Goal: Check status: Verify the current state of an ongoing process or item

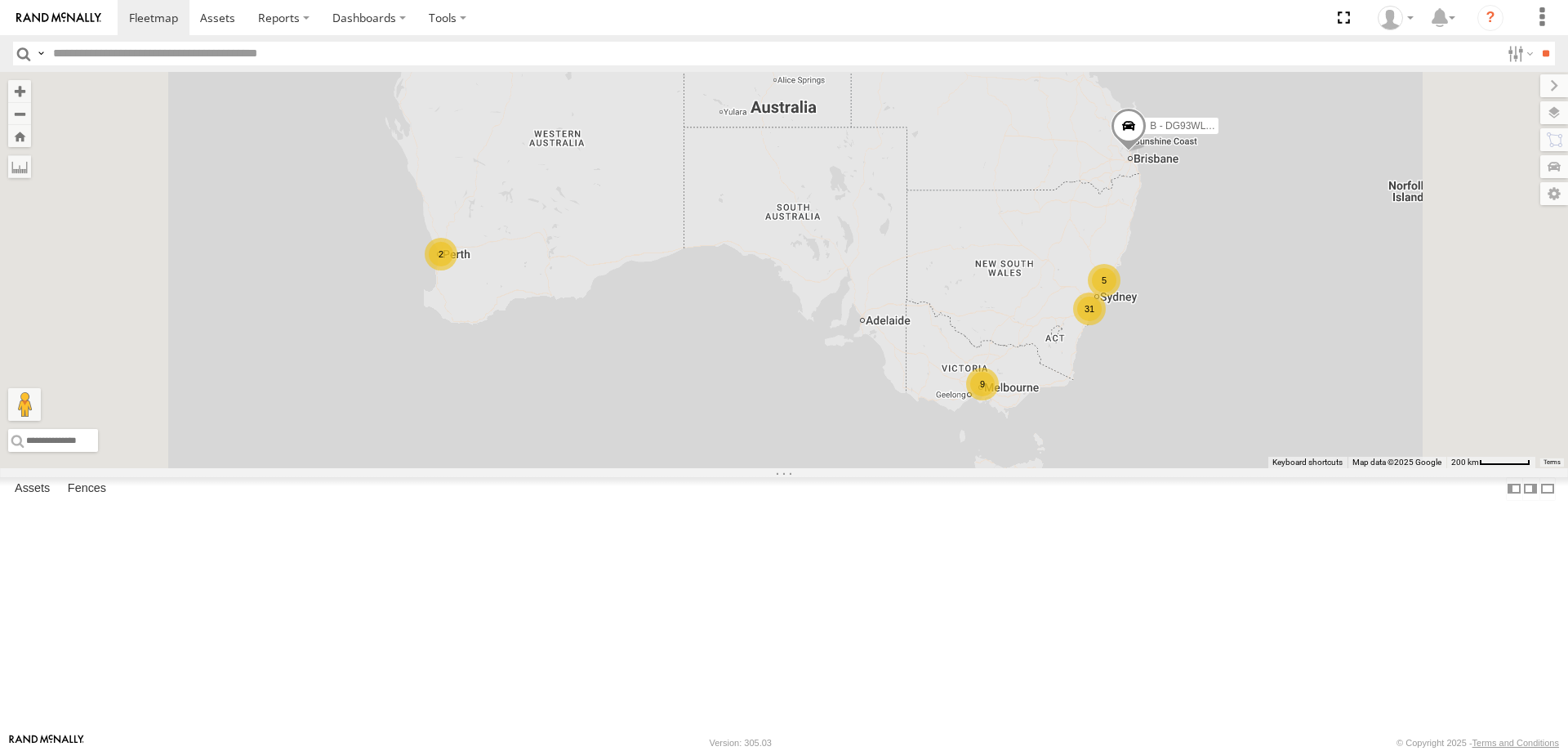
click at [0, 0] on div "W - KB438 - [PERSON_NAME]" at bounding box center [0, 0] width 0 height 0
click at [0, 0] on div "W - CN51ES - [PERSON_NAME]" at bounding box center [0, 0] width 0 height 0
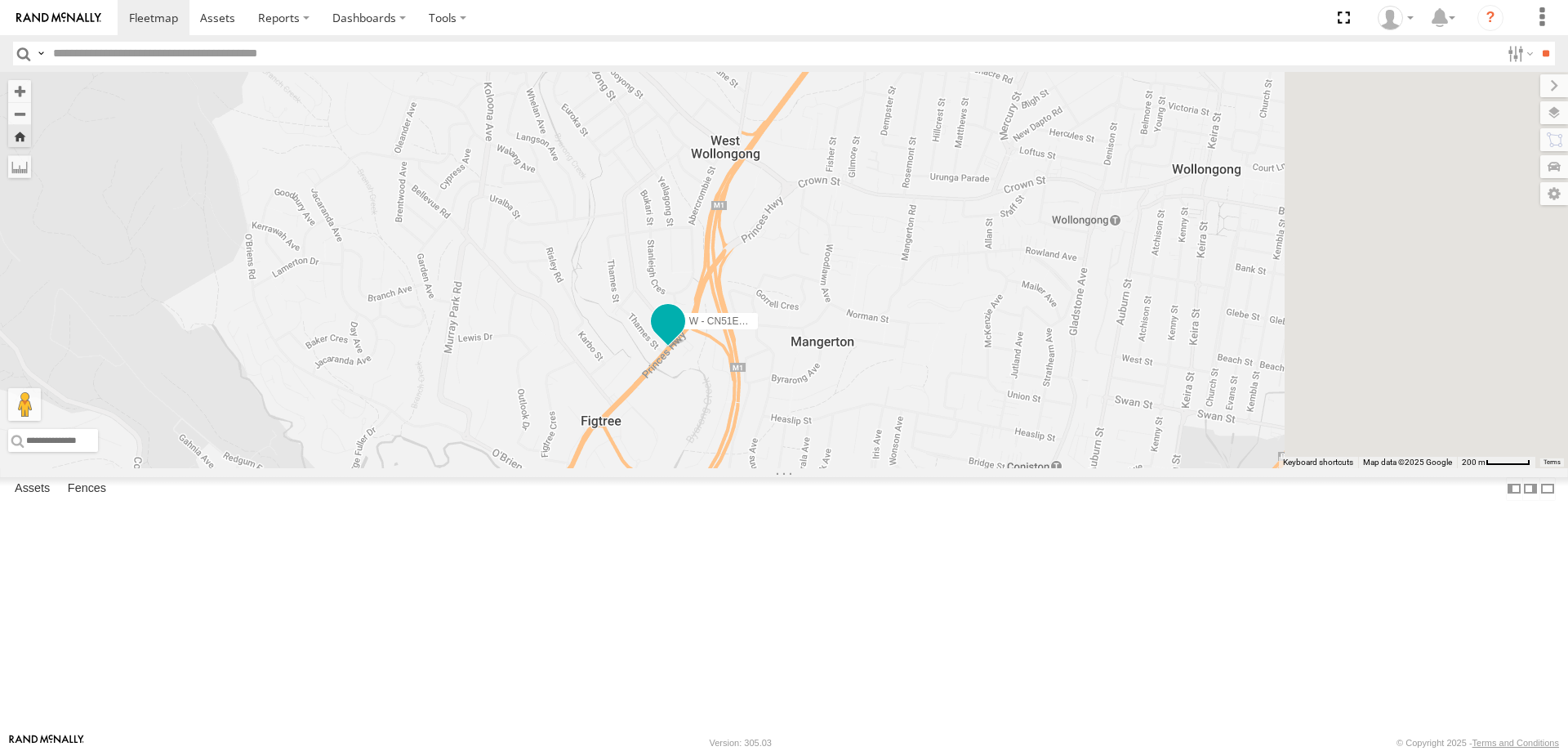
drag, startPoint x: 1240, startPoint y: 267, endPoint x: 943, endPoint y: 474, distance: 362.0
click at [835, 327] on span "W - CN51ES - [PERSON_NAME]" at bounding box center [762, 321] width 145 height 11
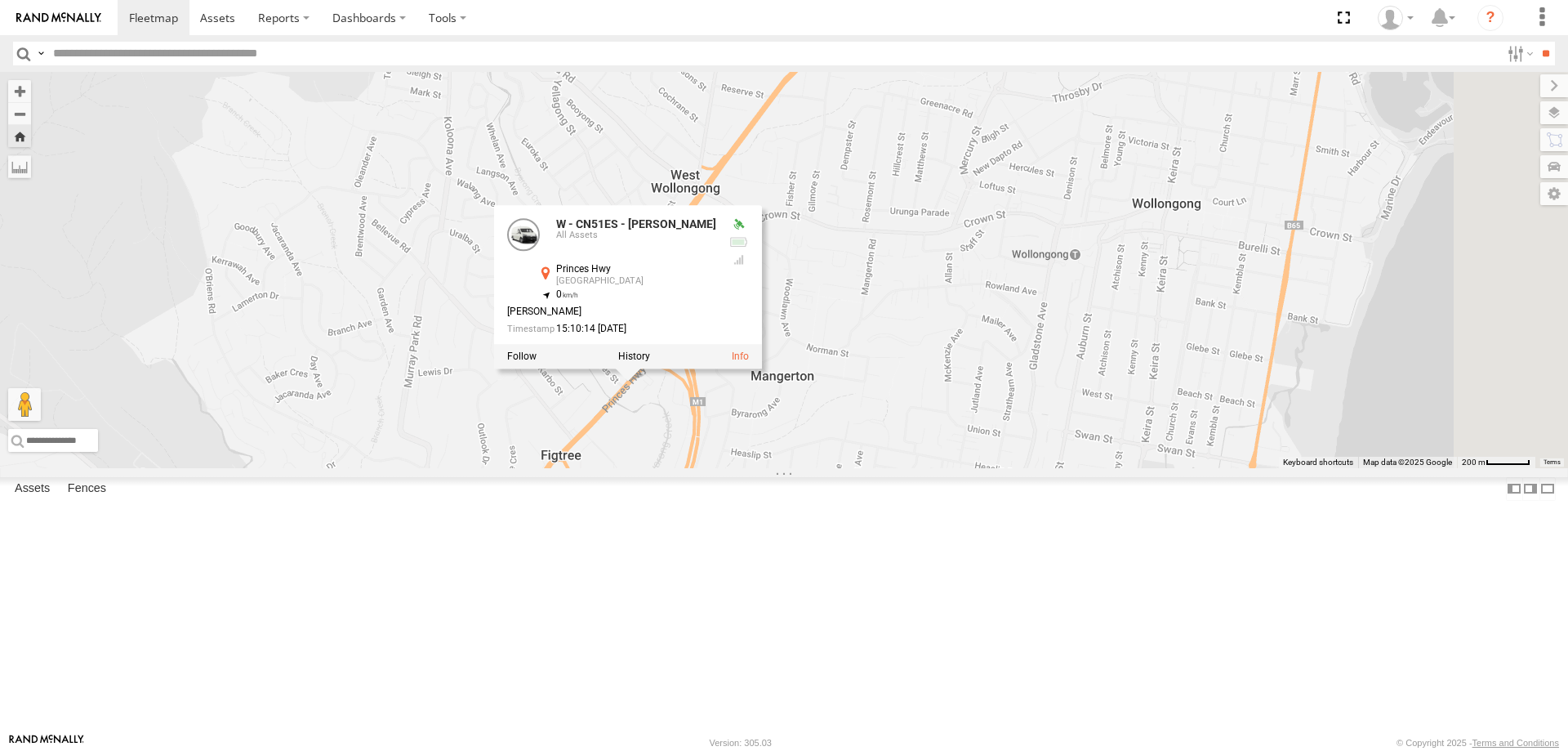
click at [0, 0] on div "W - IHW010 - [PERSON_NAME]" at bounding box center [0, 0] width 0 height 0
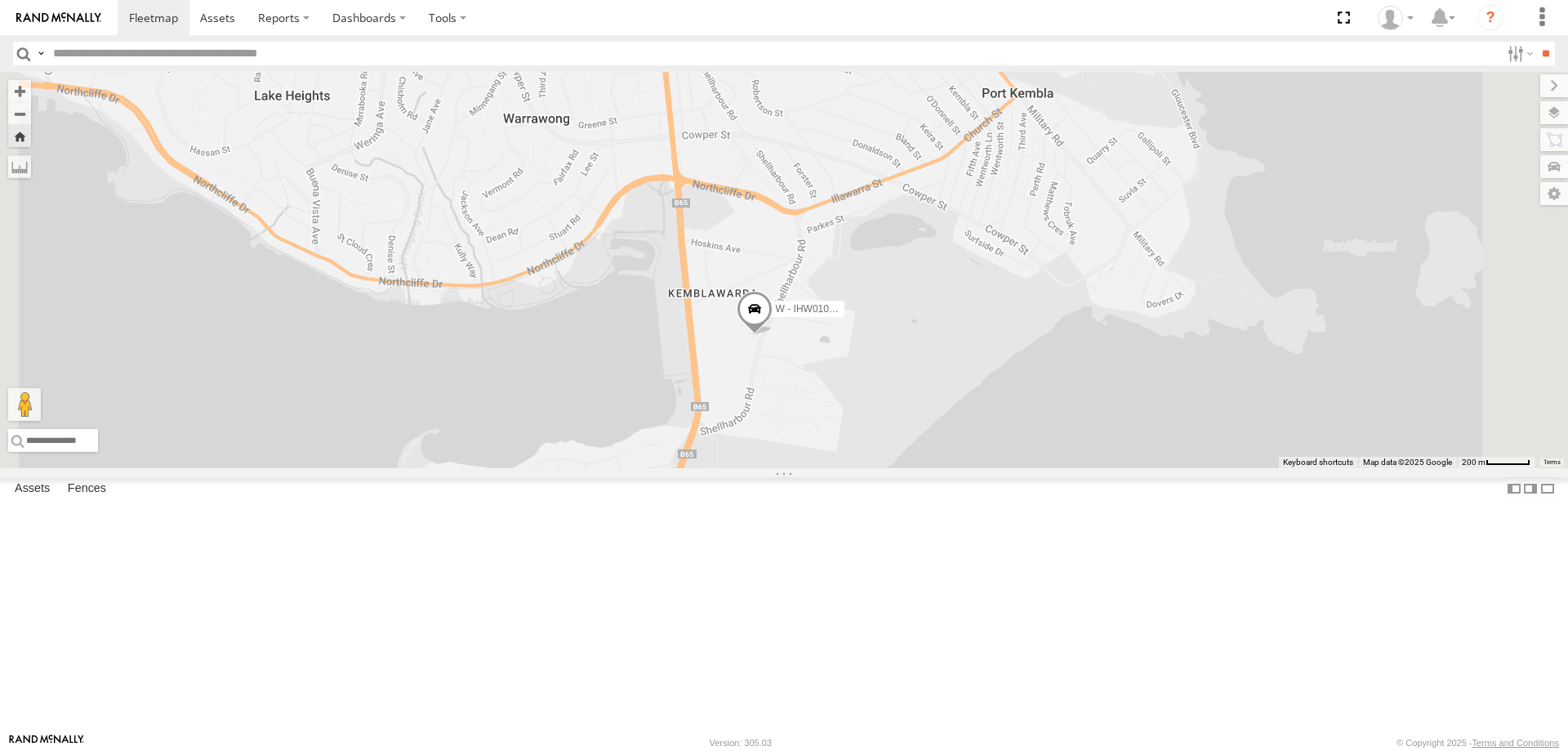
click at [0, 0] on div "All Assets" at bounding box center [0, 0] width 0 height 0
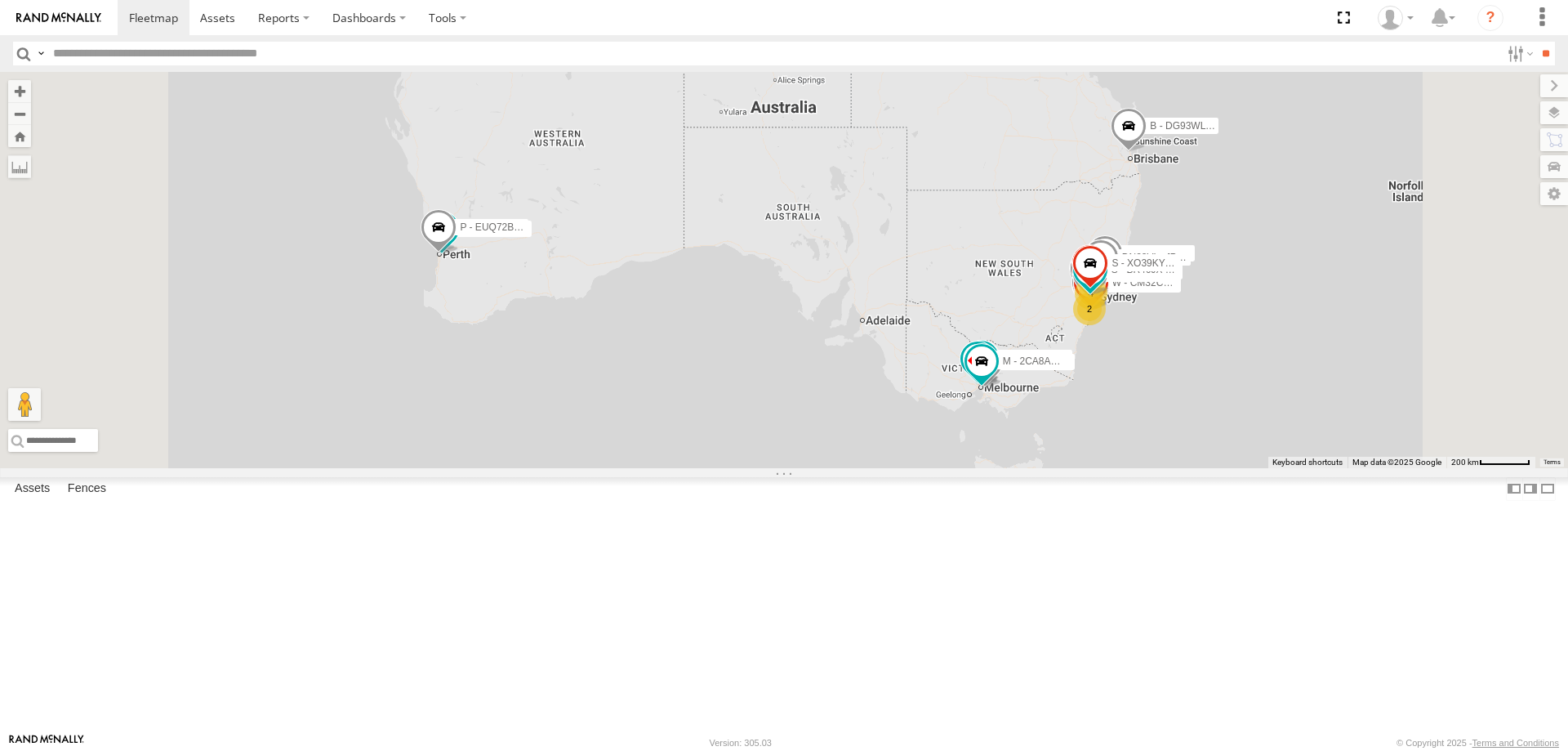
click at [0, 0] on div "W - CN51ES - [PERSON_NAME]" at bounding box center [0, 0] width 0 height 0
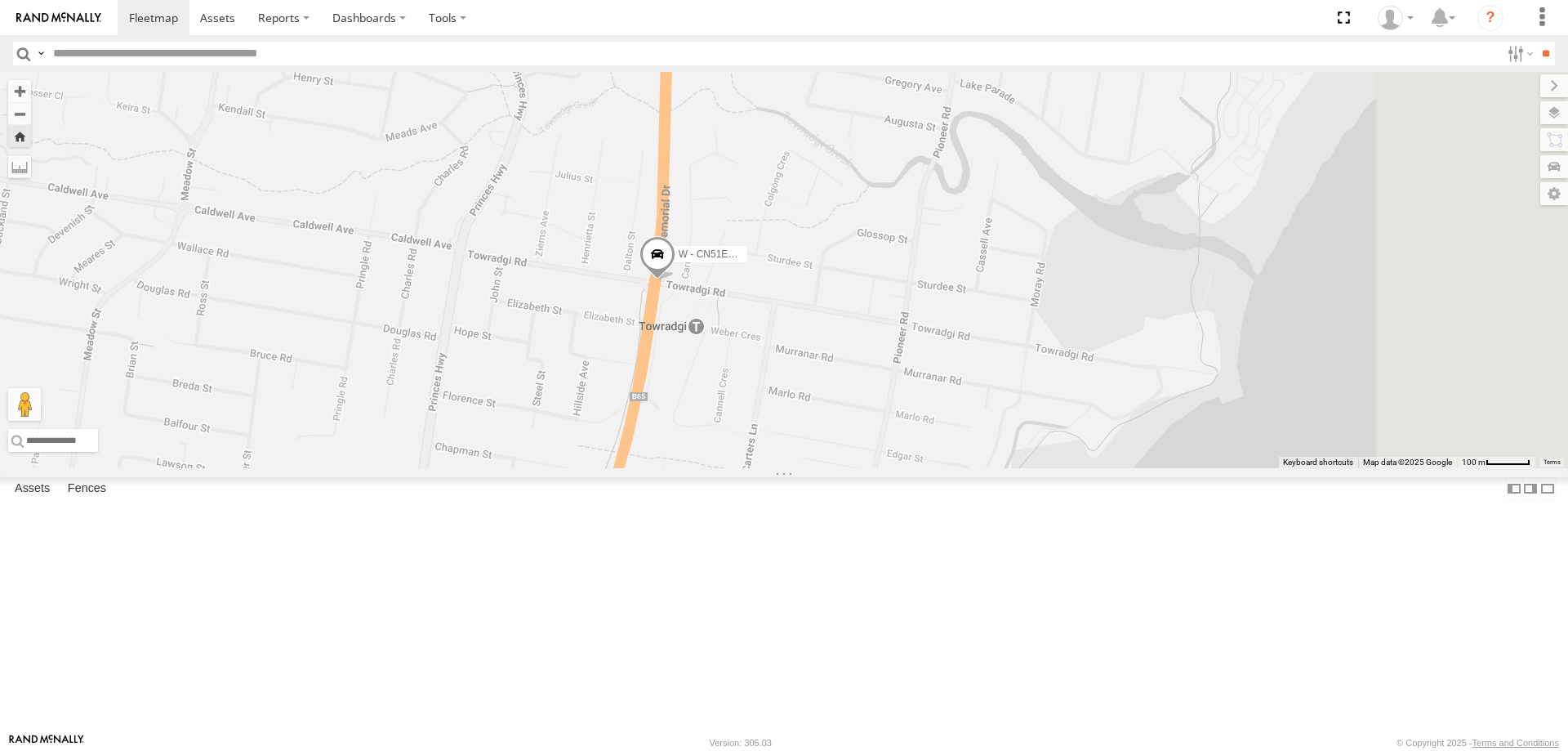
drag, startPoint x: 765, startPoint y: 307, endPoint x: 635, endPoint y: 318, distance: 130.5
click at [635, 318] on div "W - CN51ES - [PERSON_NAME]" at bounding box center [784, 269] width 1568 height 397
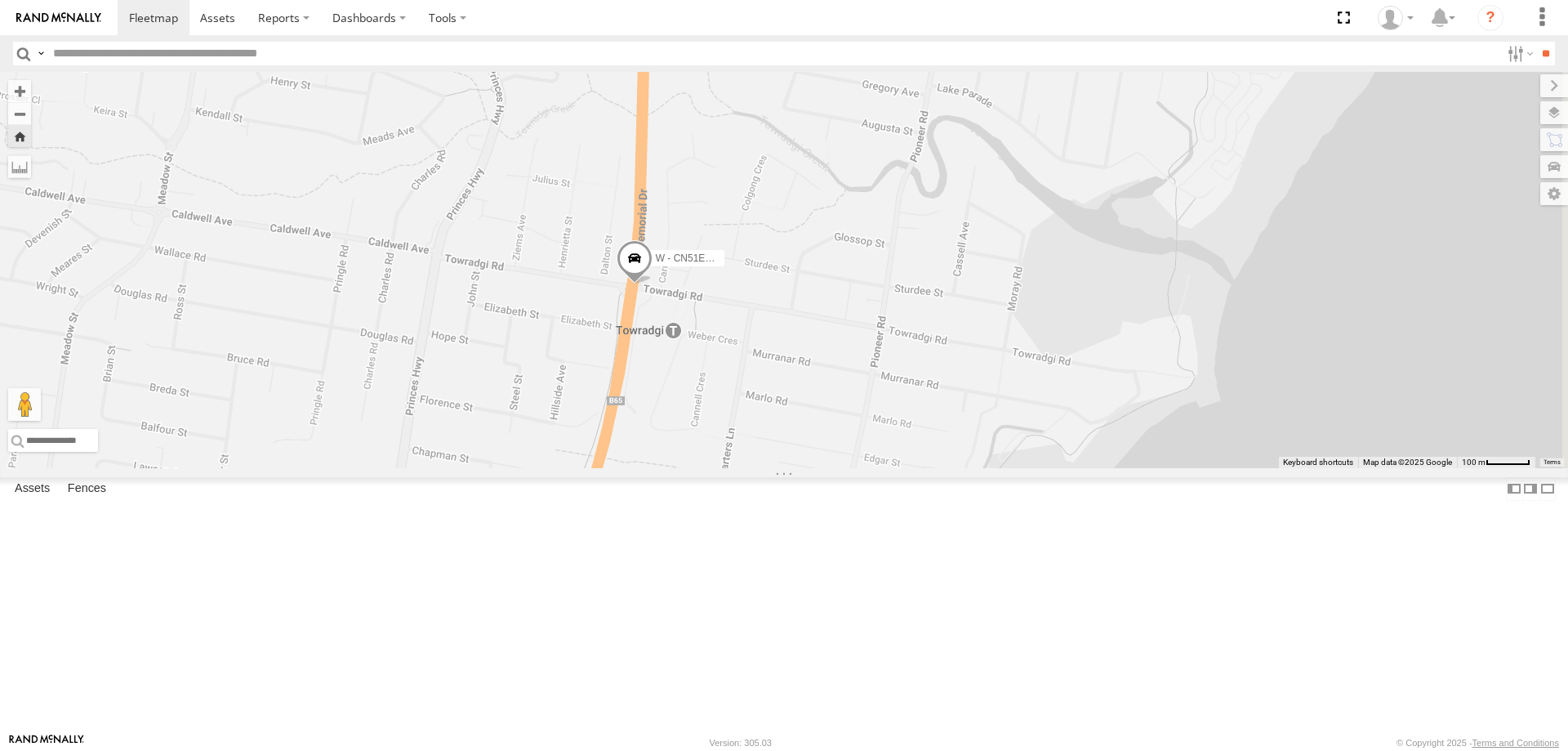
click at [0, 0] on div "W - ADS247 - [PERSON_NAME]" at bounding box center [0, 0] width 0 height 0
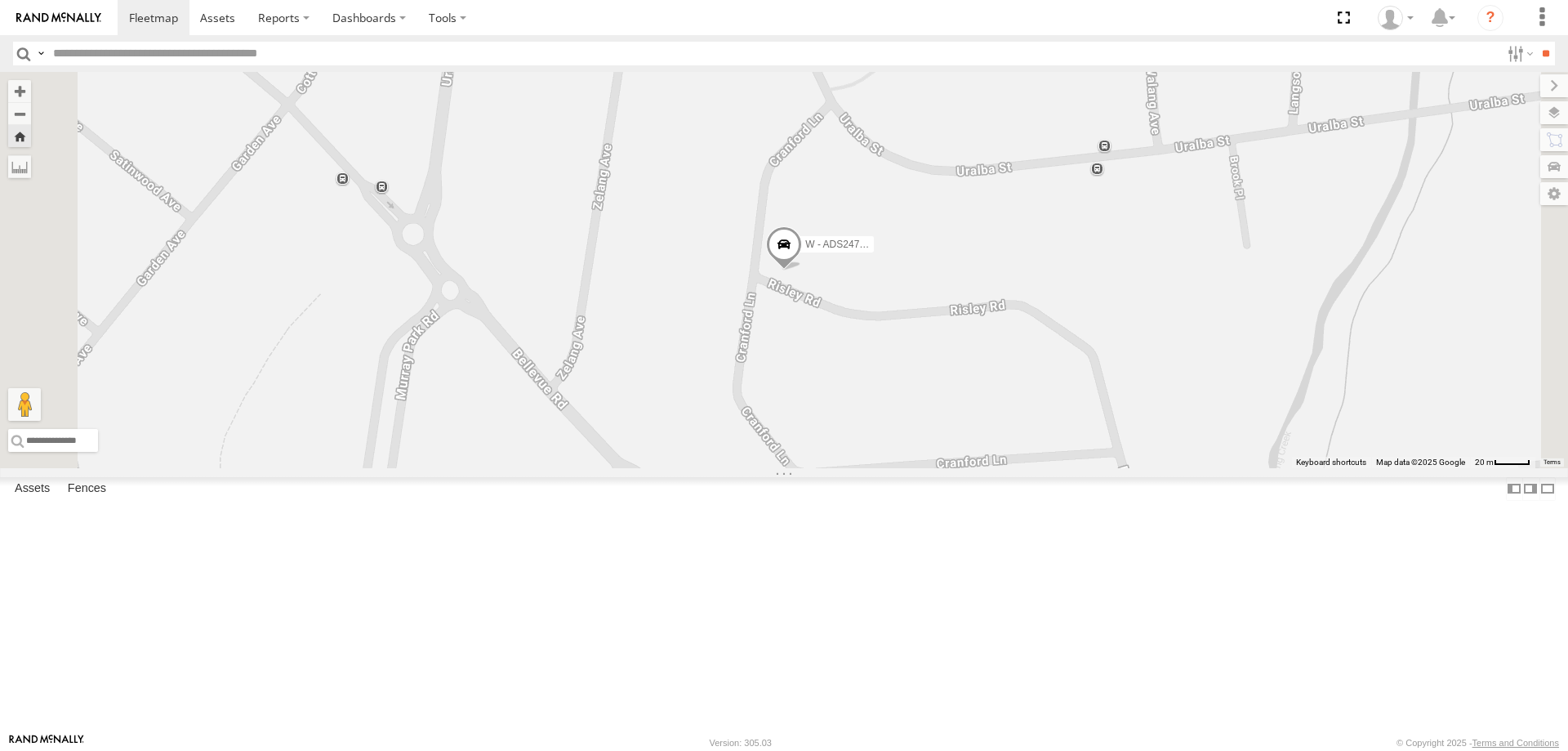
click at [0, 0] on div "W - KB438 - [PERSON_NAME]" at bounding box center [0, 0] width 0 height 0
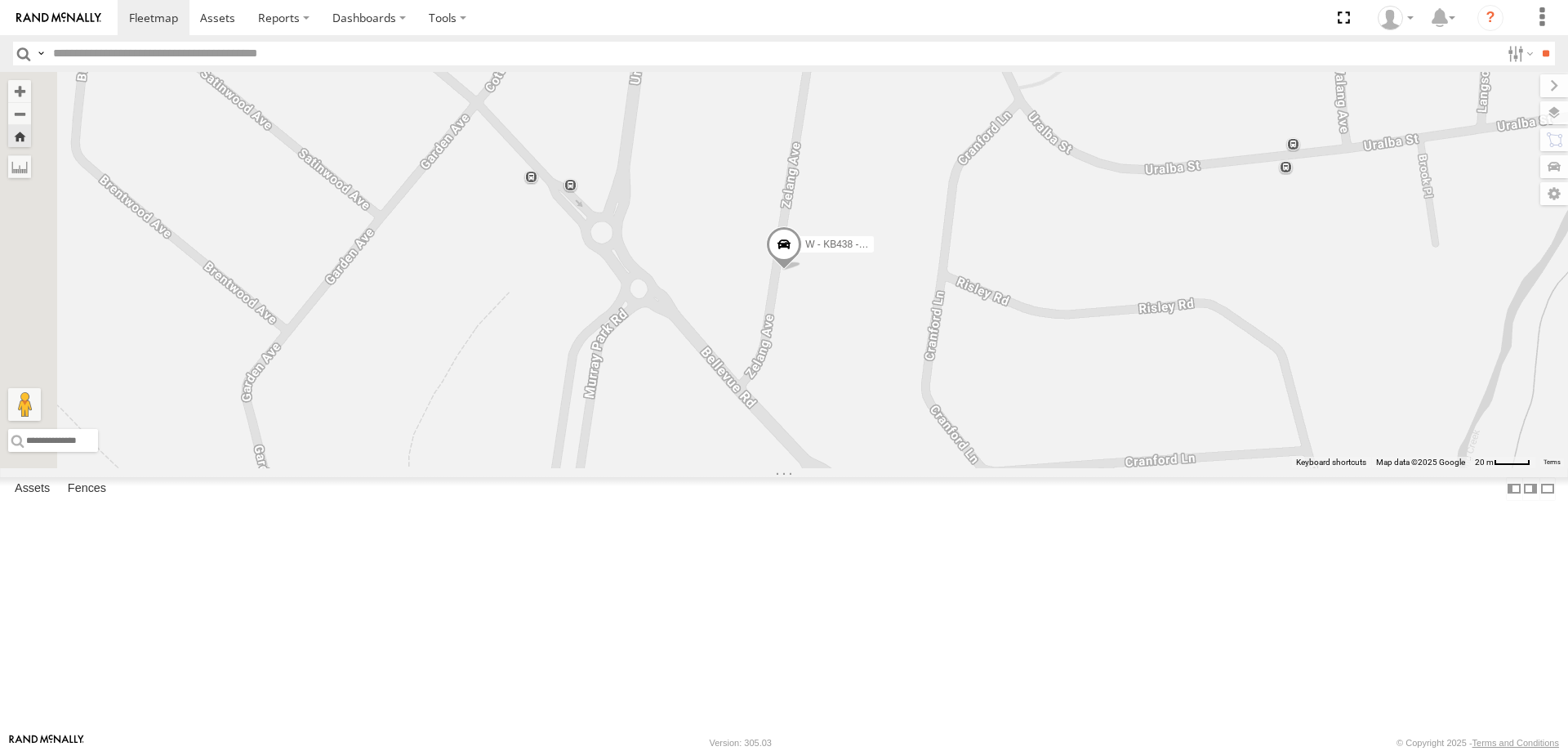
click at [0, 0] on div "W - ADS247 - [PERSON_NAME]" at bounding box center [0, 0] width 0 height 0
